Goal: Obtain resource: Download file/media

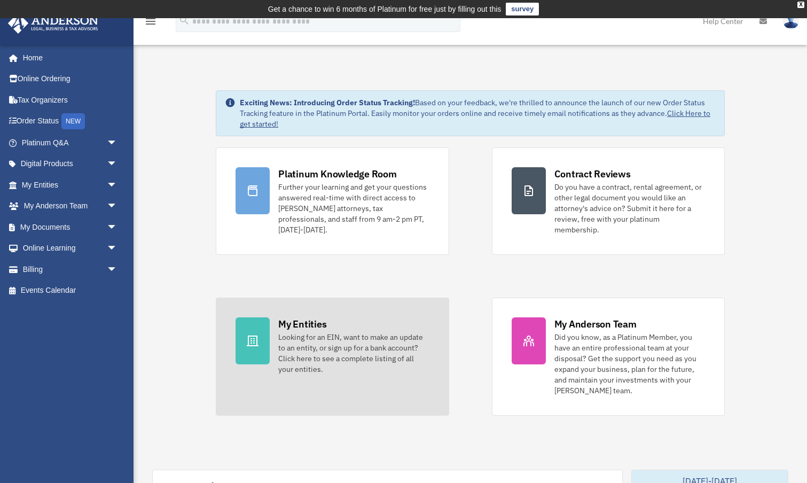
click at [270, 339] on link "My Entities Looking for an EIN, want to make an update to an entity, or sign up…" at bounding box center [332, 357] width 233 height 118
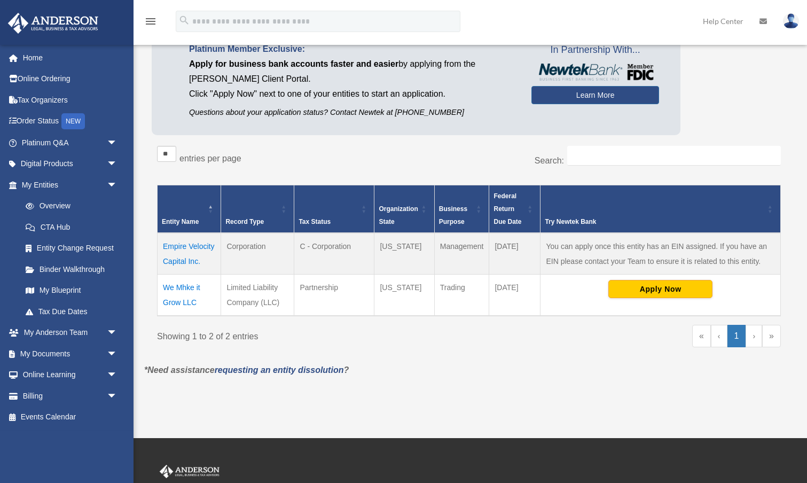
scroll to position [103, 0]
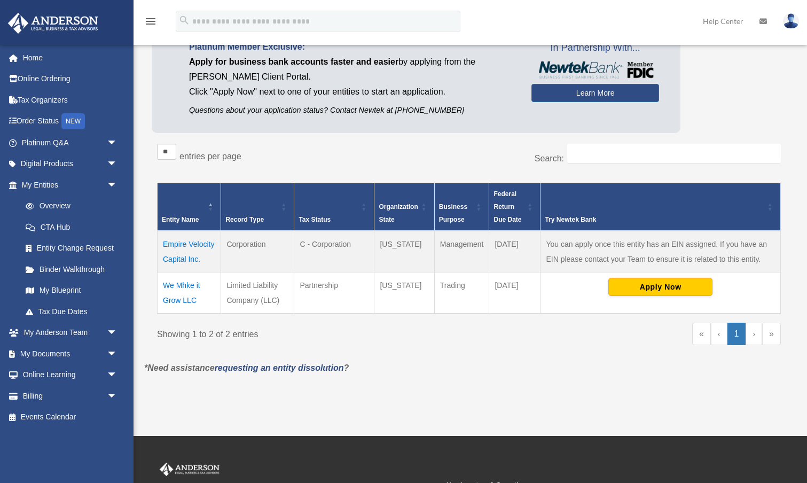
click at [177, 286] on td "We Mhke it Grow LLC" at bounding box center [190, 294] width 64 height 42
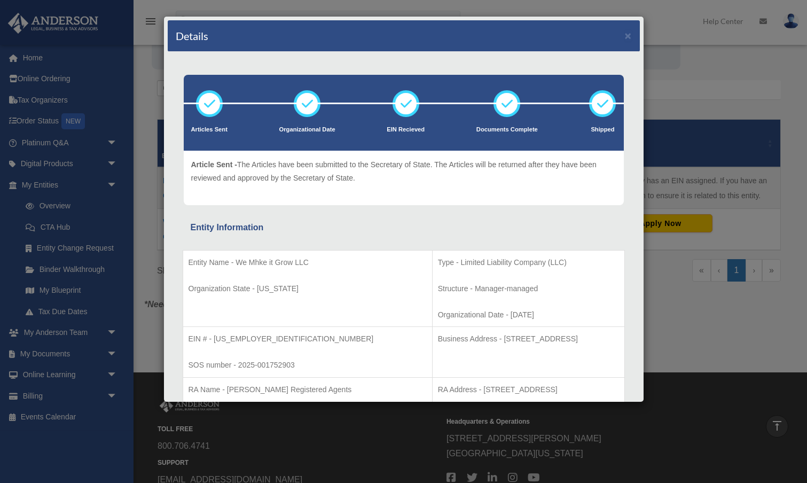
scroll to position [155, 0]
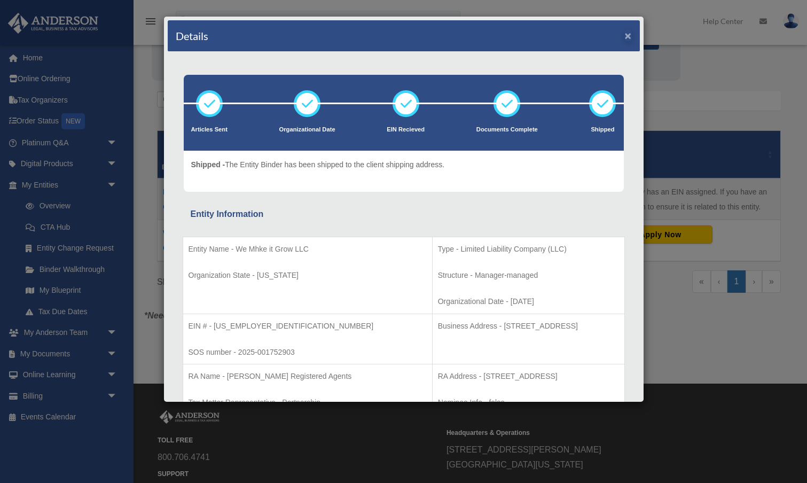
click at [628, 36] on button "×" at bounding box center [628, 35] width 7 height 11
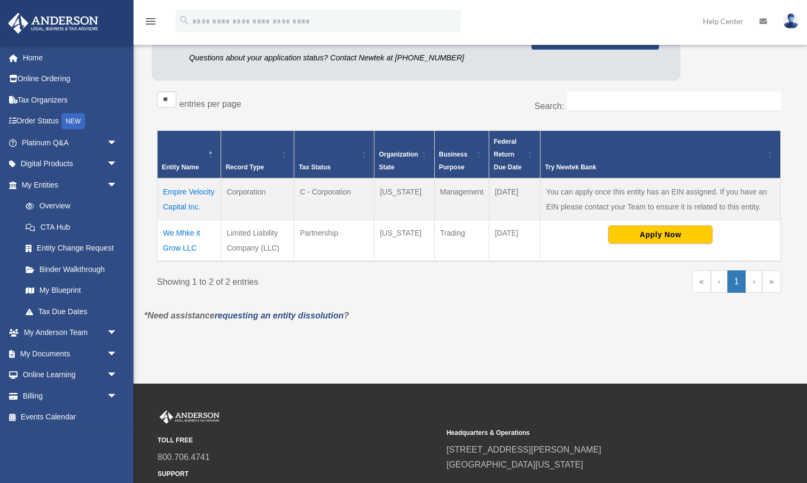
click at [184, 192] on td "Empire Velocity Capital Inc." at bounding box center [190, 199] width 64 height 42
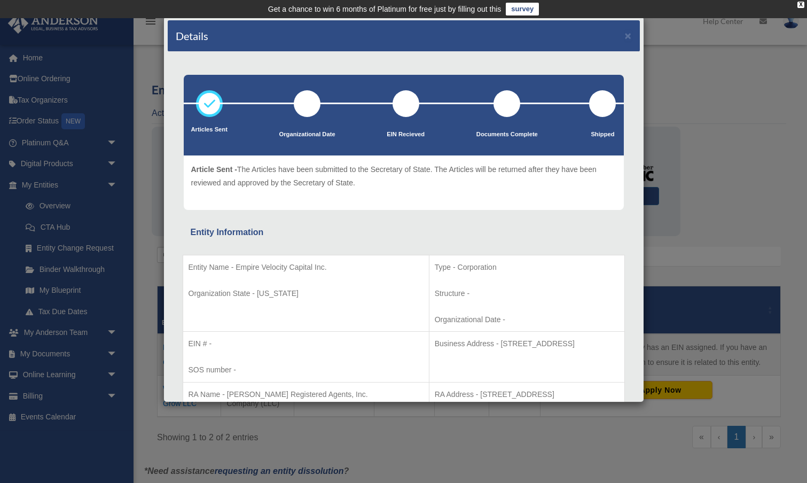
scroll to position [0, 0]
click at [629, 37] on button "×" at bounding box center [628, 35] width 7 height 11
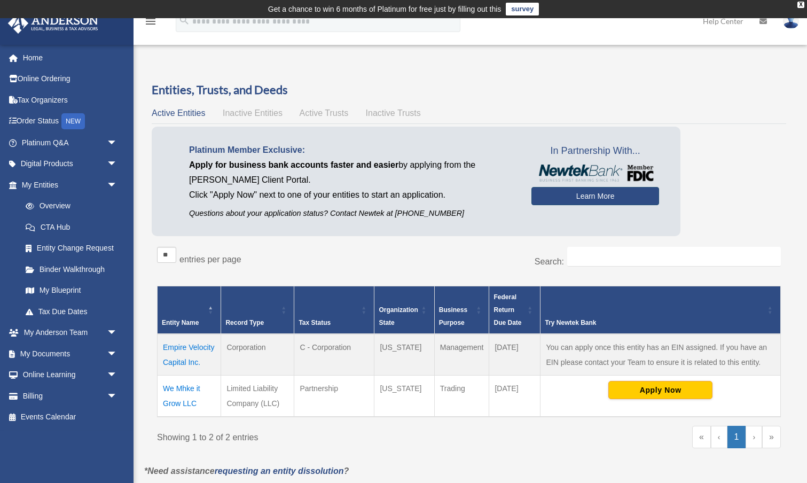
click at [587, 198] on link "Learn More" at bounding box center [596, 196] width 128 height 18
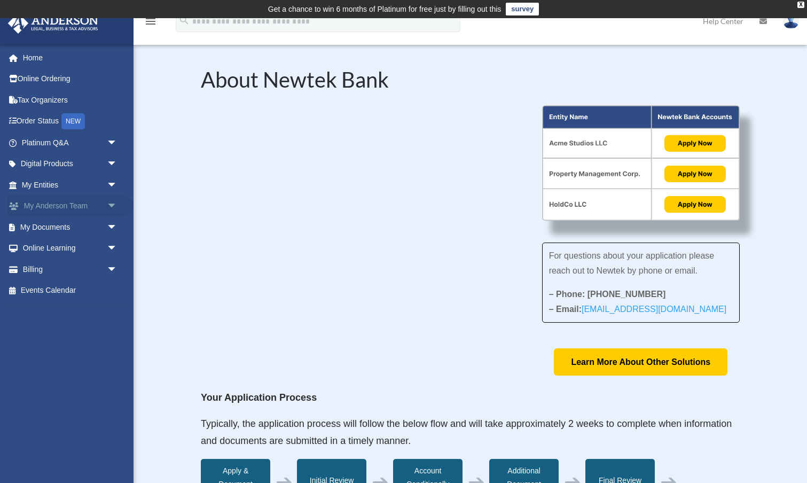
click at [63, 206] on link "My Anderson Team arrow_drop_down" at bounding box center [70, 206] width 126 height 21
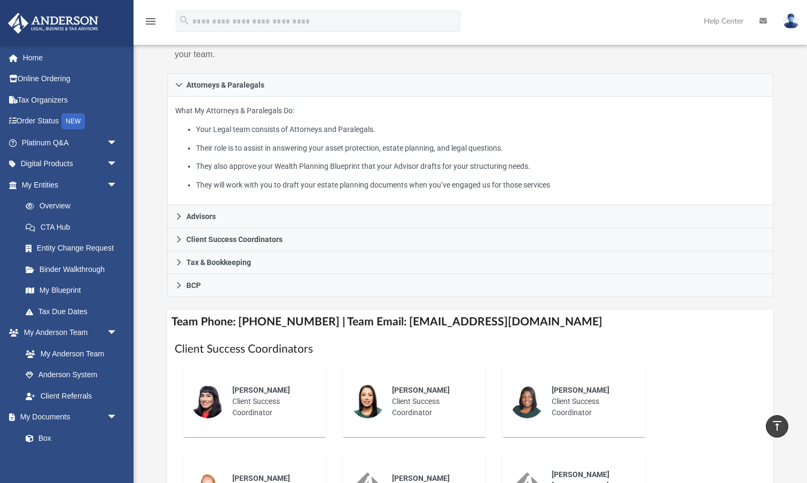
scroll to position [167, 0]
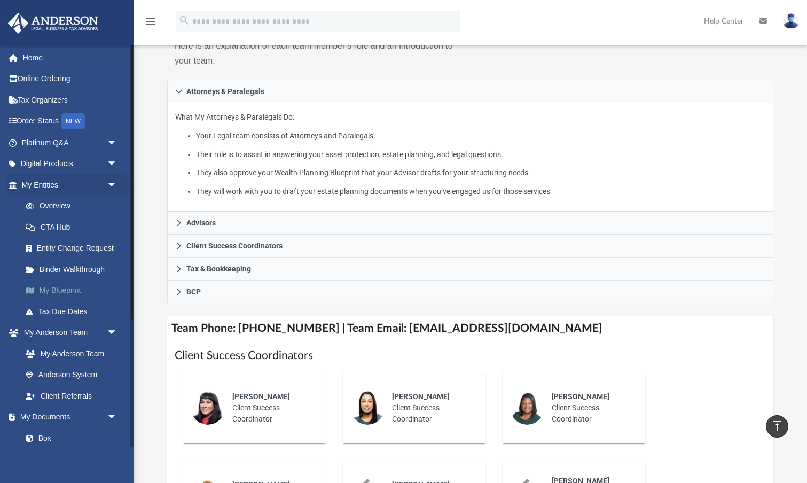
click at [64, 285] on link "My Blueprint" at bounding box center [74, 290] width 119 height 21
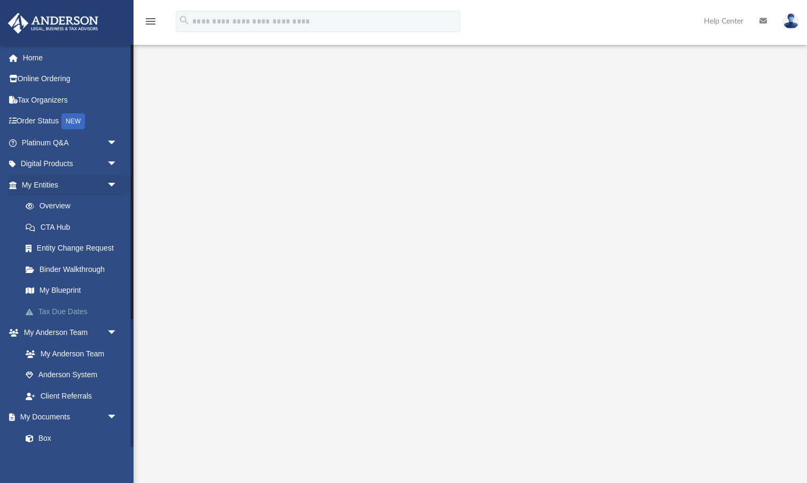
click at [66, 305] on link "Tax Due Dates" at bounding box center [74, 311] width 119 height 21
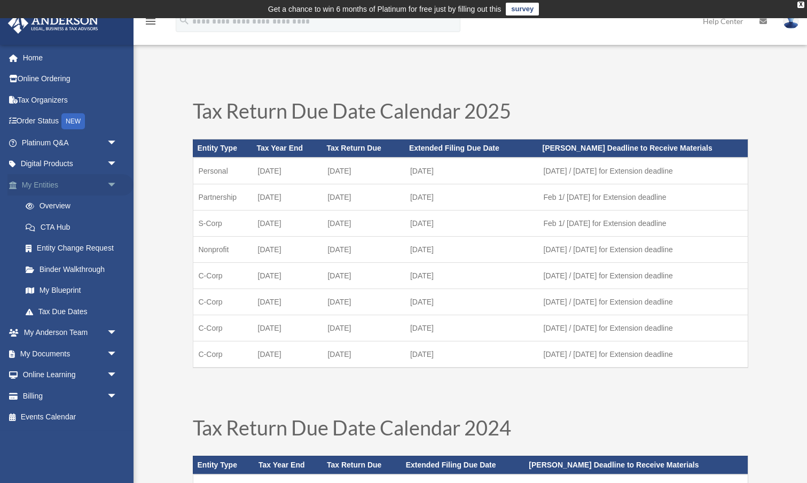
click at [52, 185] on link "My Entities arrow_drop_down" at bounding box center [70, 184] width 126 height 21
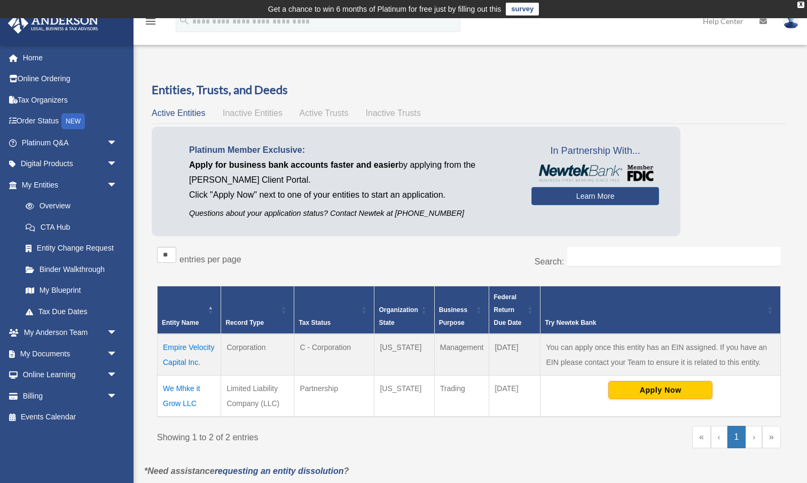
click at [331, 111] on span "Active Trusts" at bounding box center [324, 112] width 49 height 9
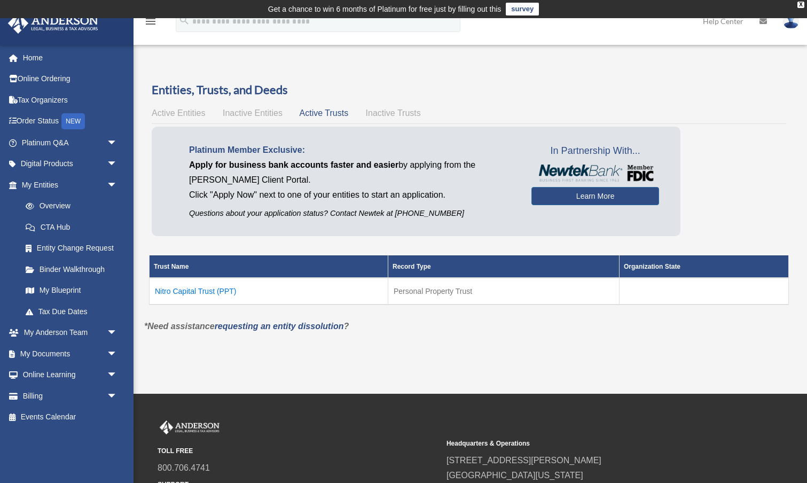
click at [257, 112] on span "Inactive Entities" at bounding box center [253, 112] width 60 height 9
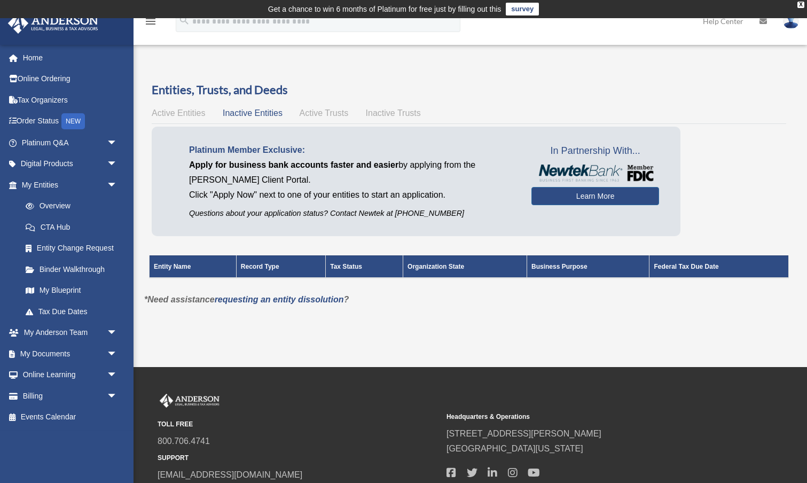
click at [193, 110] on span "Active Entities" at bounding box center [178, 112] width 53 height 9
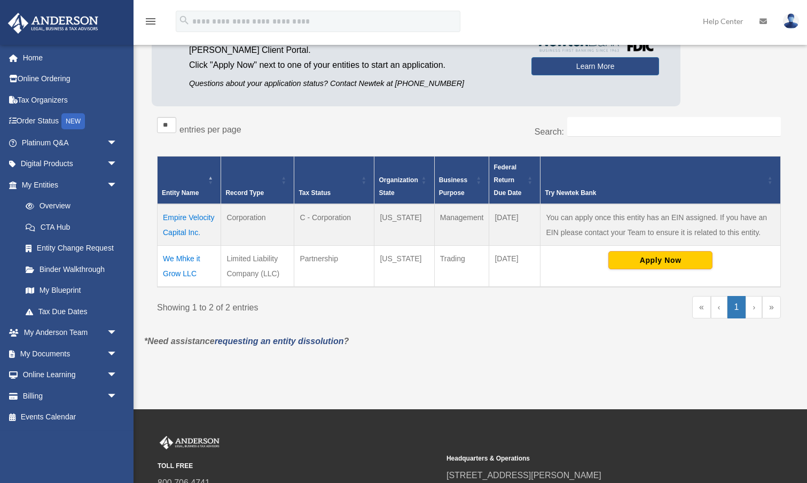
scroll to position [132, 0]
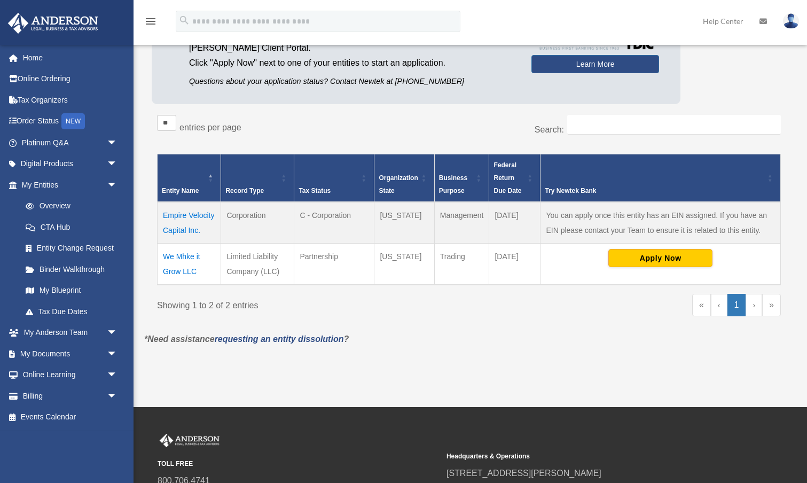
click at [184, 256] on td "We Mhke it Grow LLC" at bounding box center [190, 265] width 64 height 42
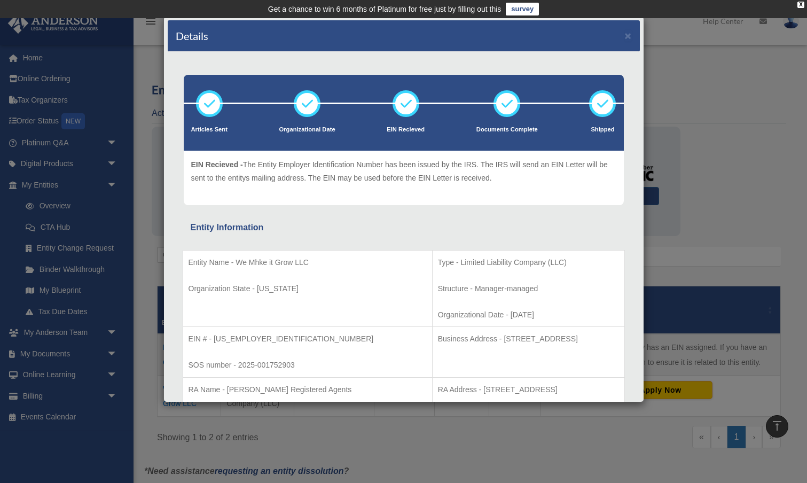
scroll to position [0, 0]
click at [629, 37] on button "×" at bounding box center [628, 35] width 7 height 11
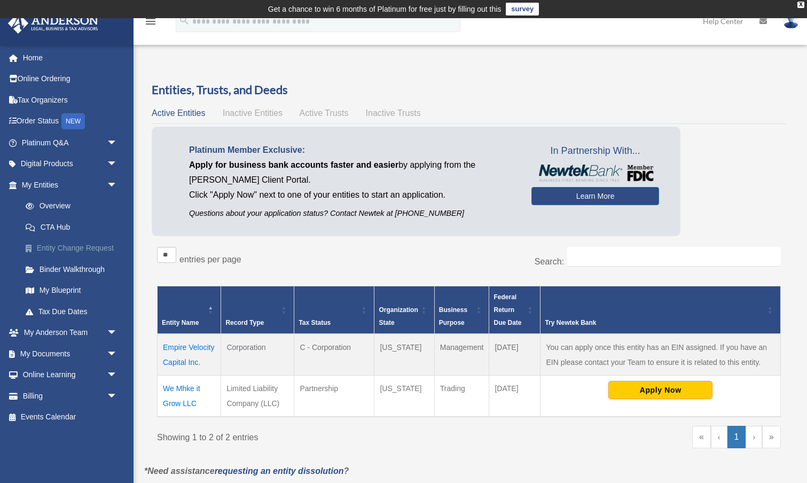
click at [87, 246] on link "Entity Change Request" at bounding box center [74, 248] width 119 height 21
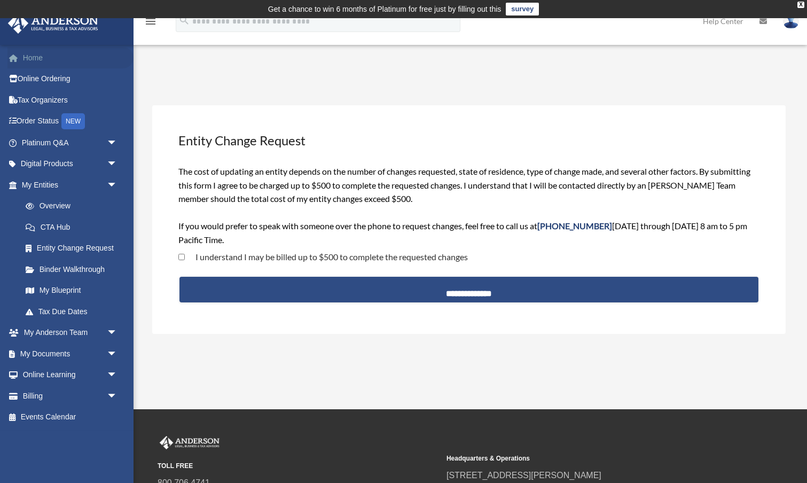
click at [33, 59] on link "Home" at bounding box center [70, 57] width 126 height 21
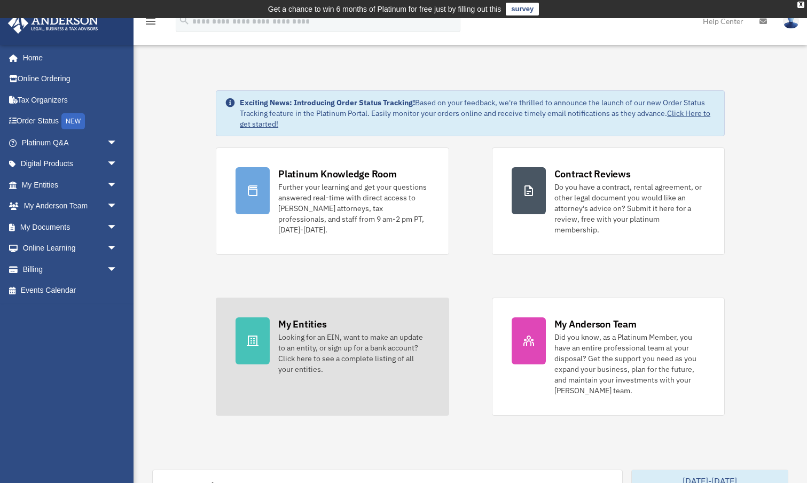
click at [271, 327] on link "My Entities Looking for an EIN, want to make an update to an entity, or sign up…" at bounding box center [332, 357] width 233 height 118
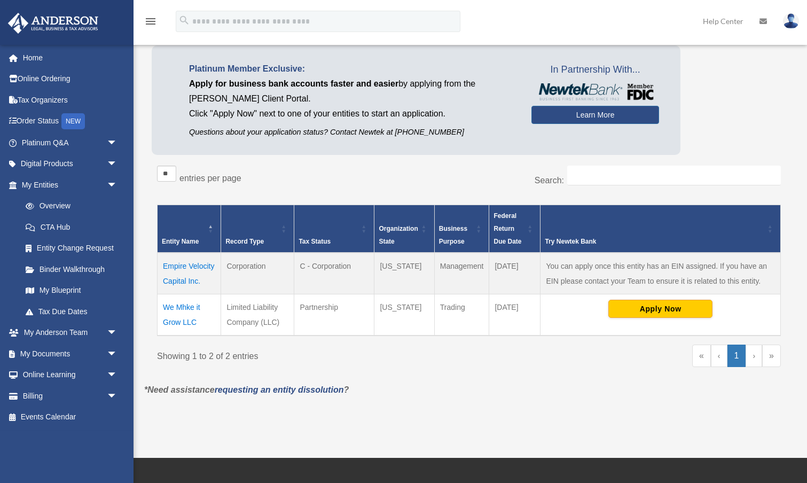
scroll to position [92, 0]
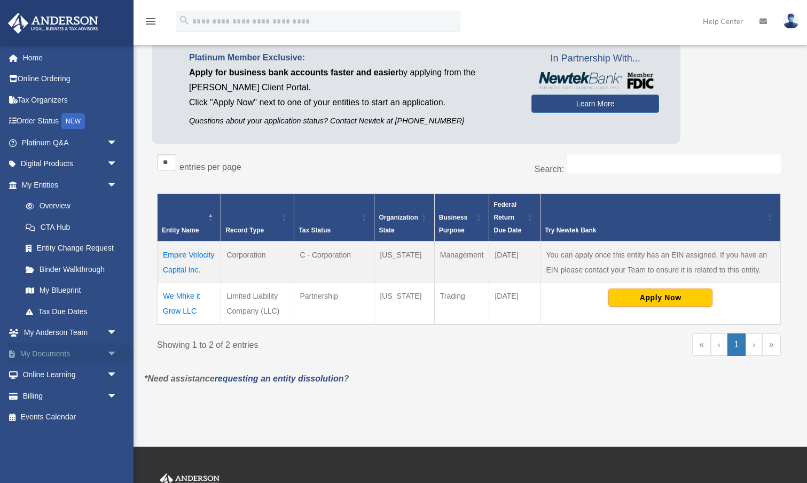
click at [81, 351] on link "My Documents arrow_drop_down" at bounding box center [70, 353] width 126 height 21
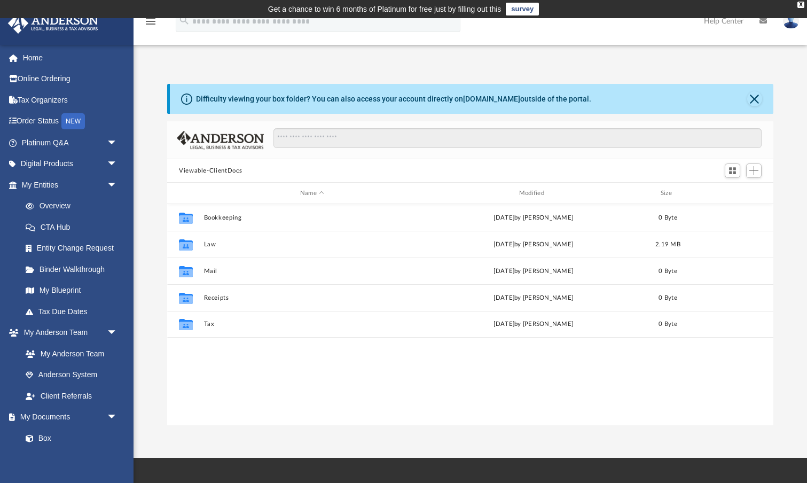
scroll to position [243, 606]
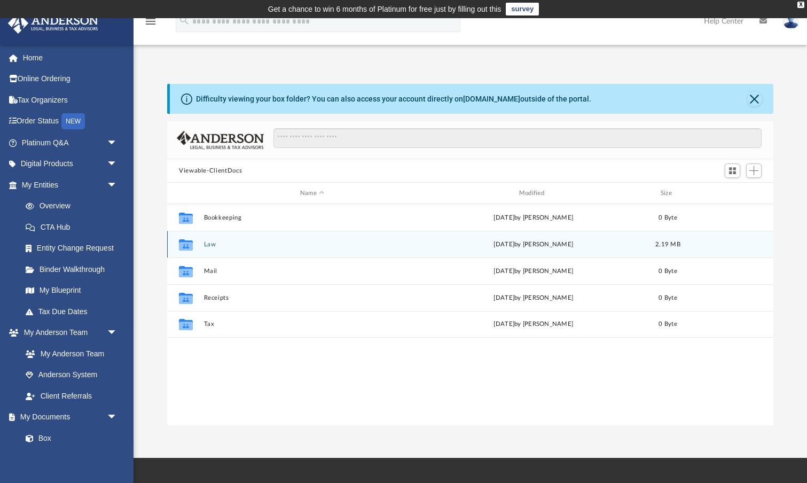
click at [212, 242] on button "Law" at bounding box center [312, 244] width 217 height 7
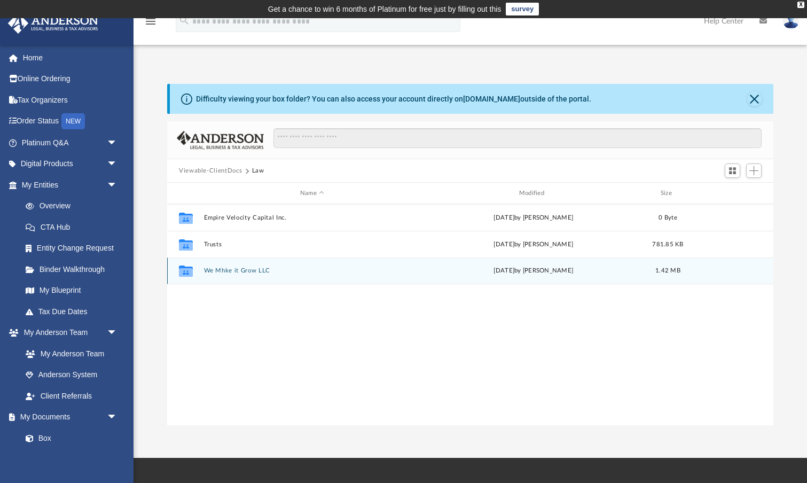
click at [246, 273] on button "We Mhke it Grow LLC" at bounding box center [312, 270] width 217 height 7
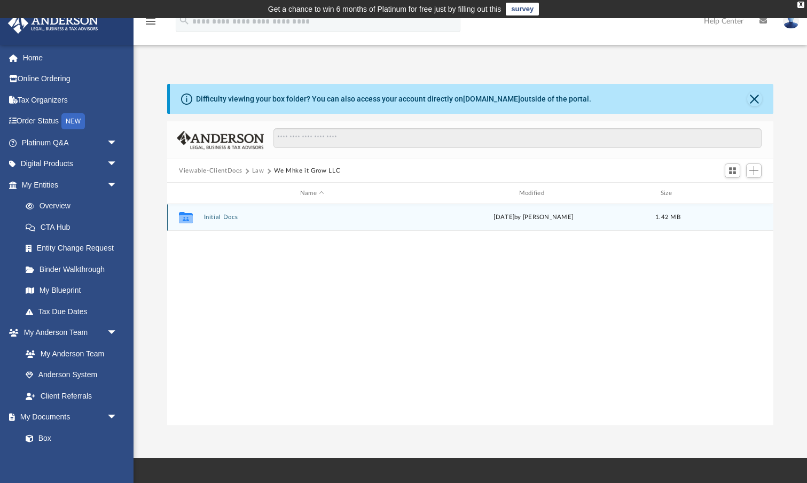
click at [218, 220] on button "Initial Docs" at bounding box center [312, 217] width 217 height 7
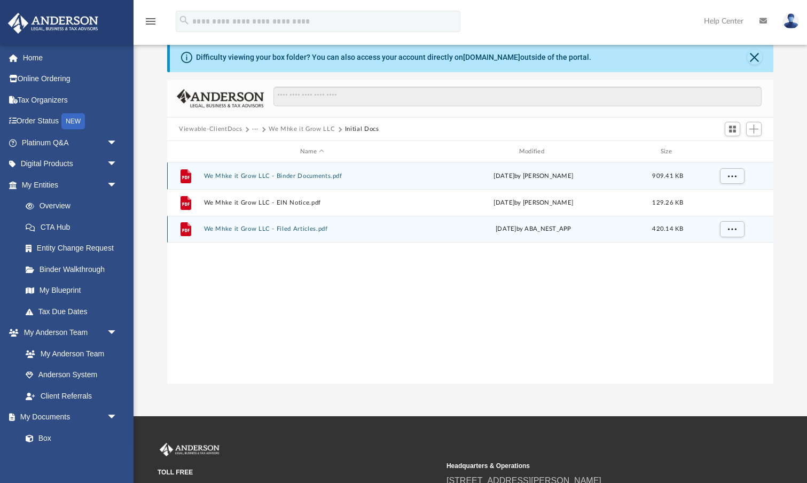
scroll to position [43, 0]
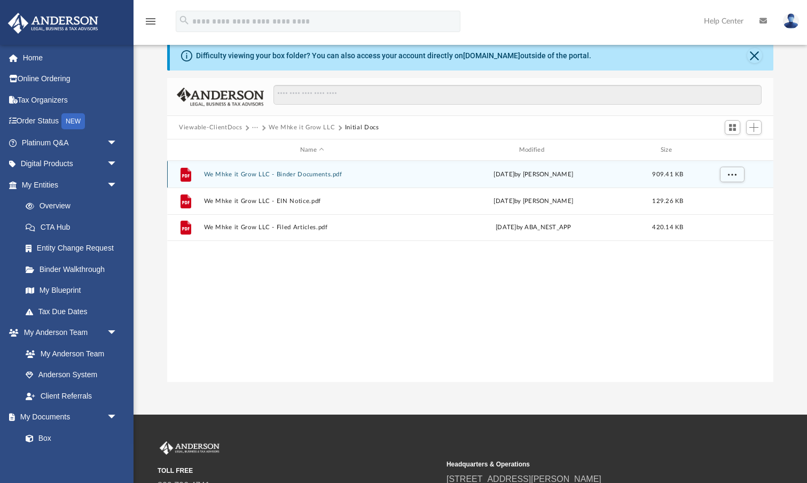
click at [322, 174] on button "We Mhke it Grow LLC - Binder Documents.pdf" at bounding box center [312, 174] width 217 height 7
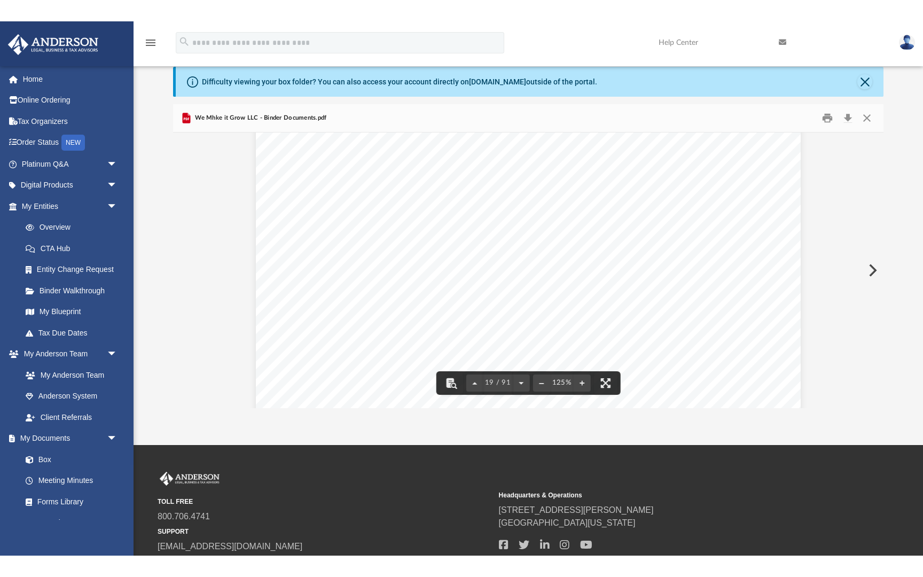
scroll to position [13245, 0]
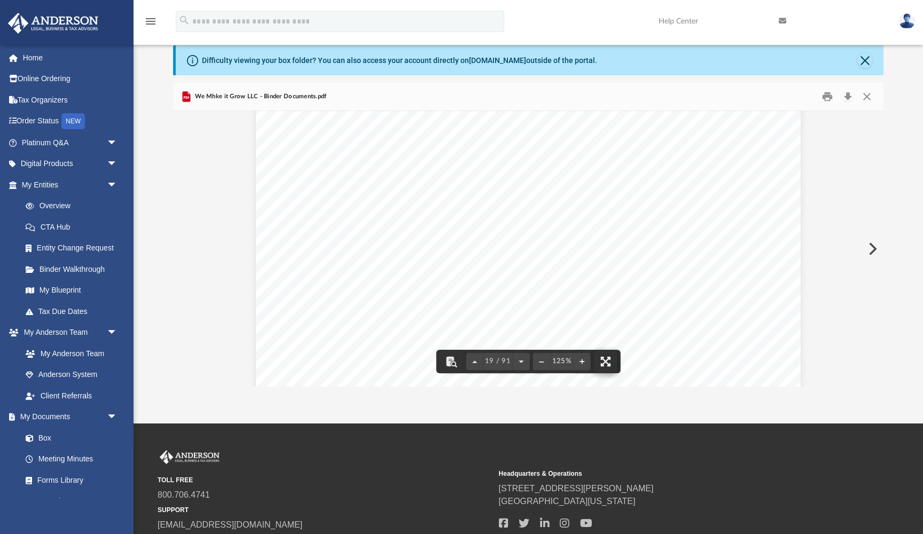
click at [608, 363] on button "File preview" at bounding box center [606, 362] width 24 height 24
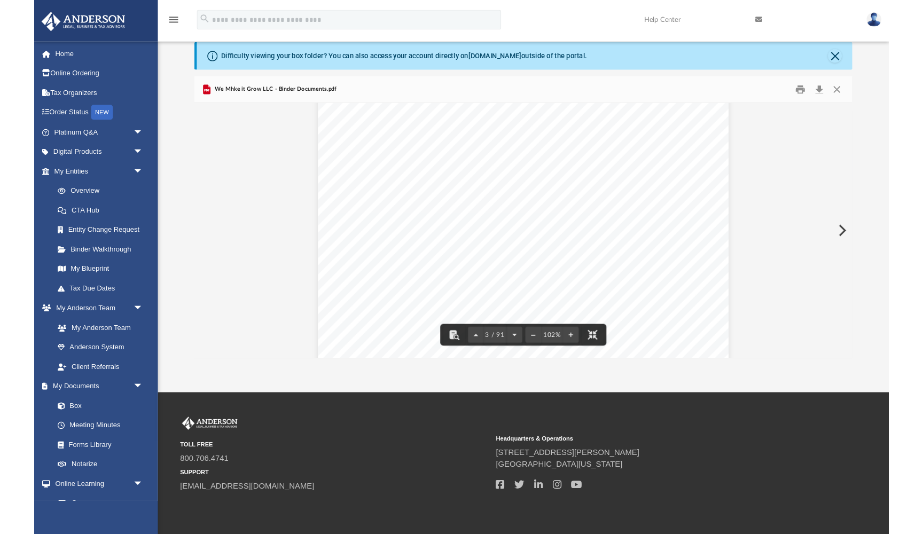
scroll to position [1443, 0]
